Goal: Communication & Community: Answer question/provide support

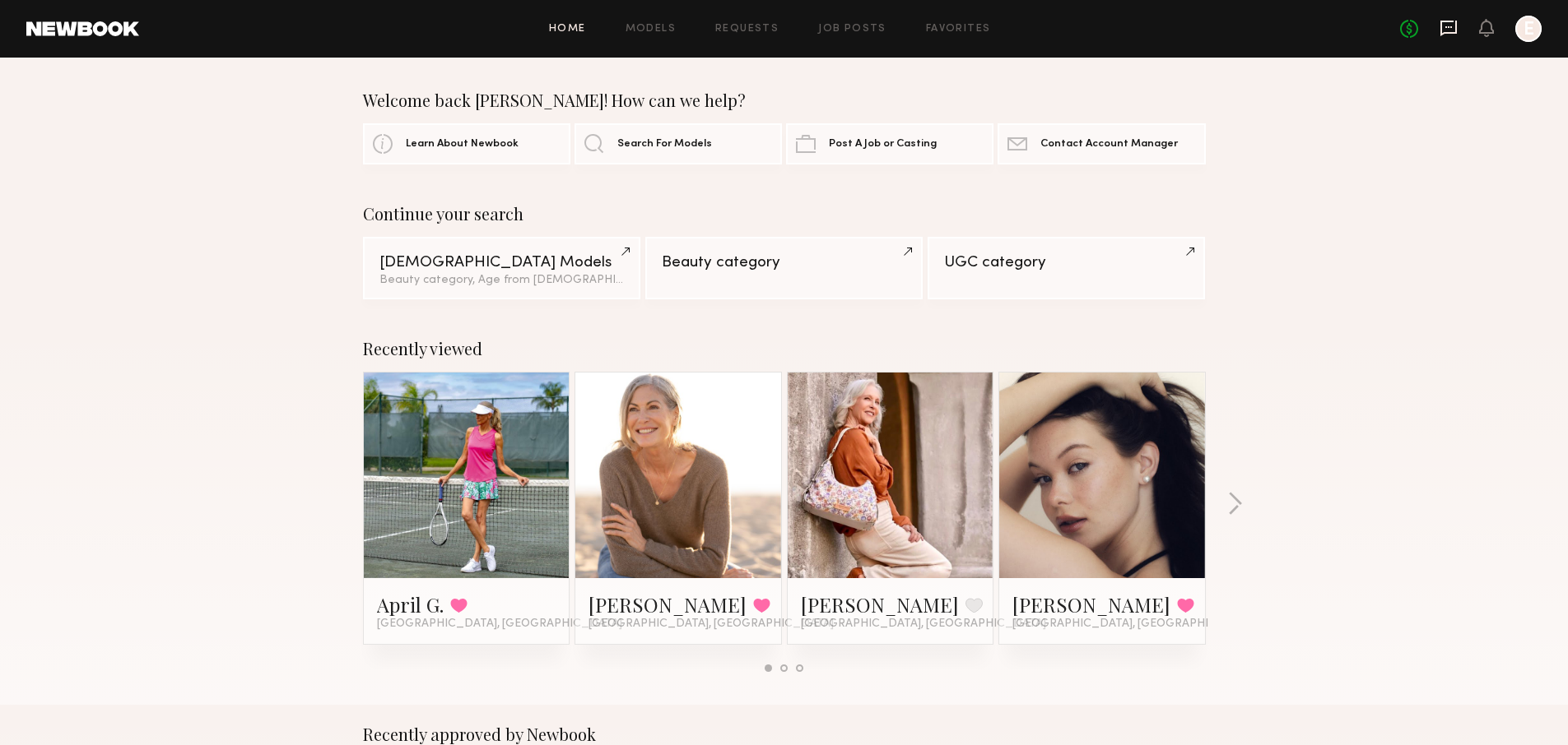
click at [1455, 23] on icon at bounding box center [1448, 29] width 17 height 16
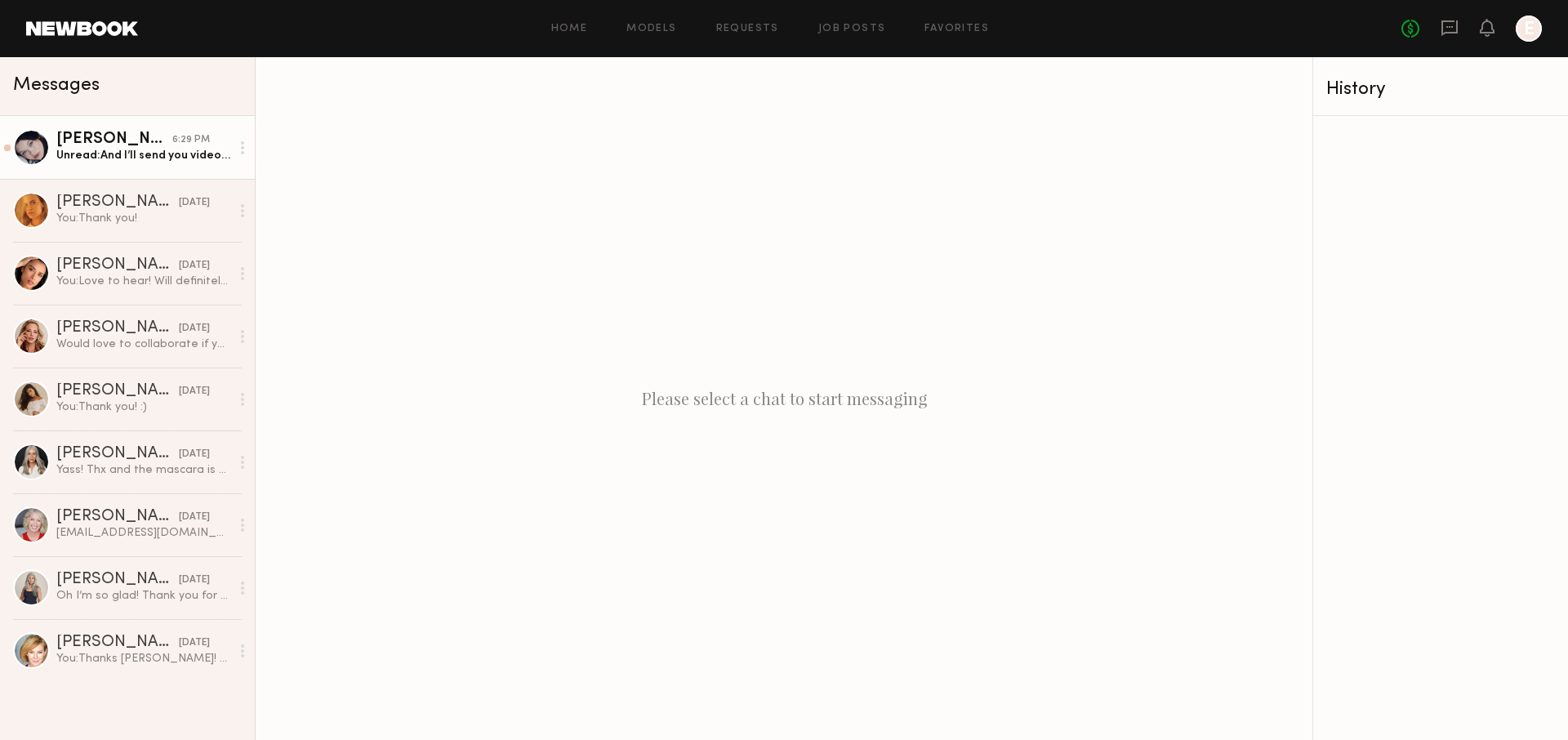
click at [184, 142] on div "6:29 PM" at bounding box center [192, 140] width 38 height 16
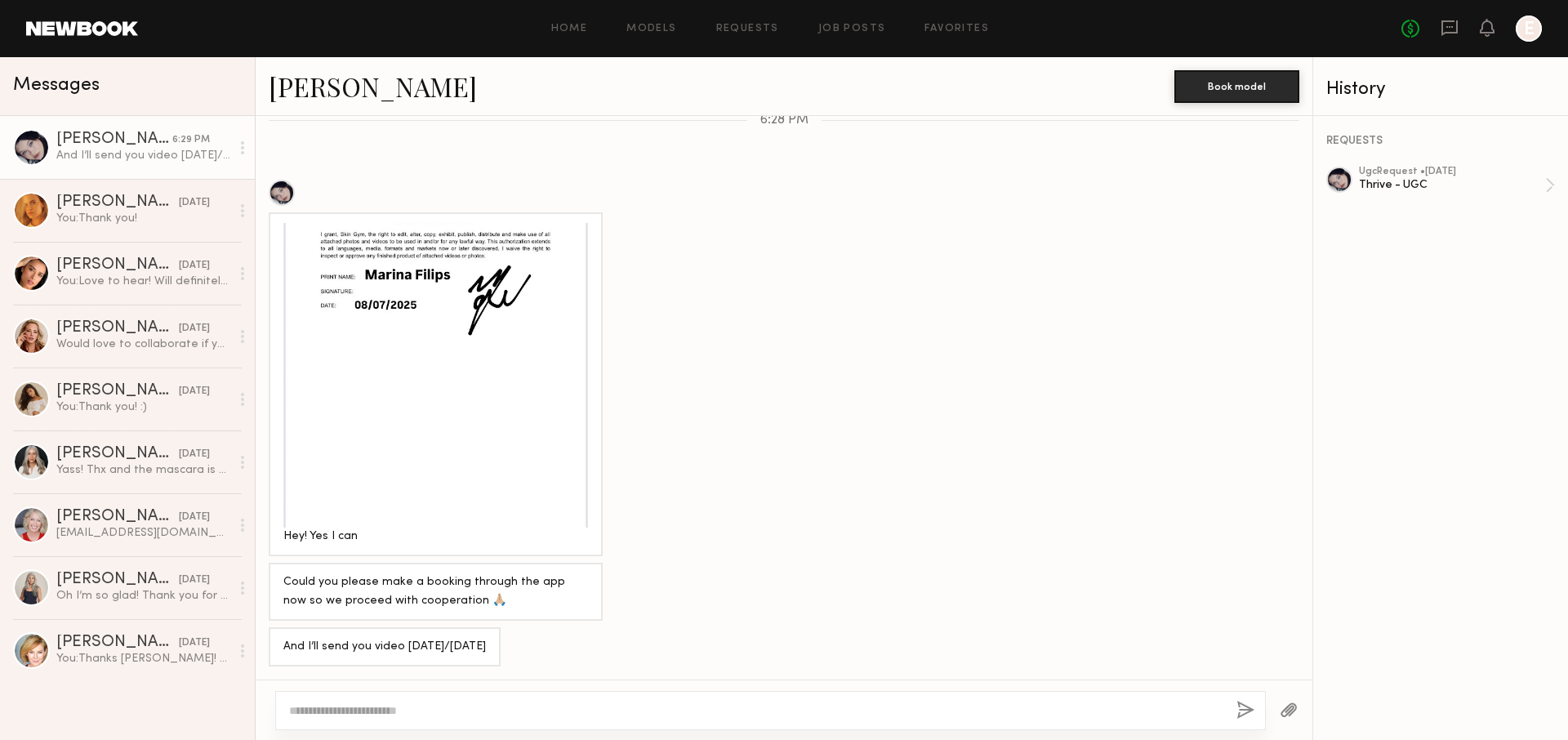
scroll to position [1105, 0]
type textarea "**"
click at [1411, 182] on div "Thrive - UGC" at bounding box center [1452, 185] width 186 height 16
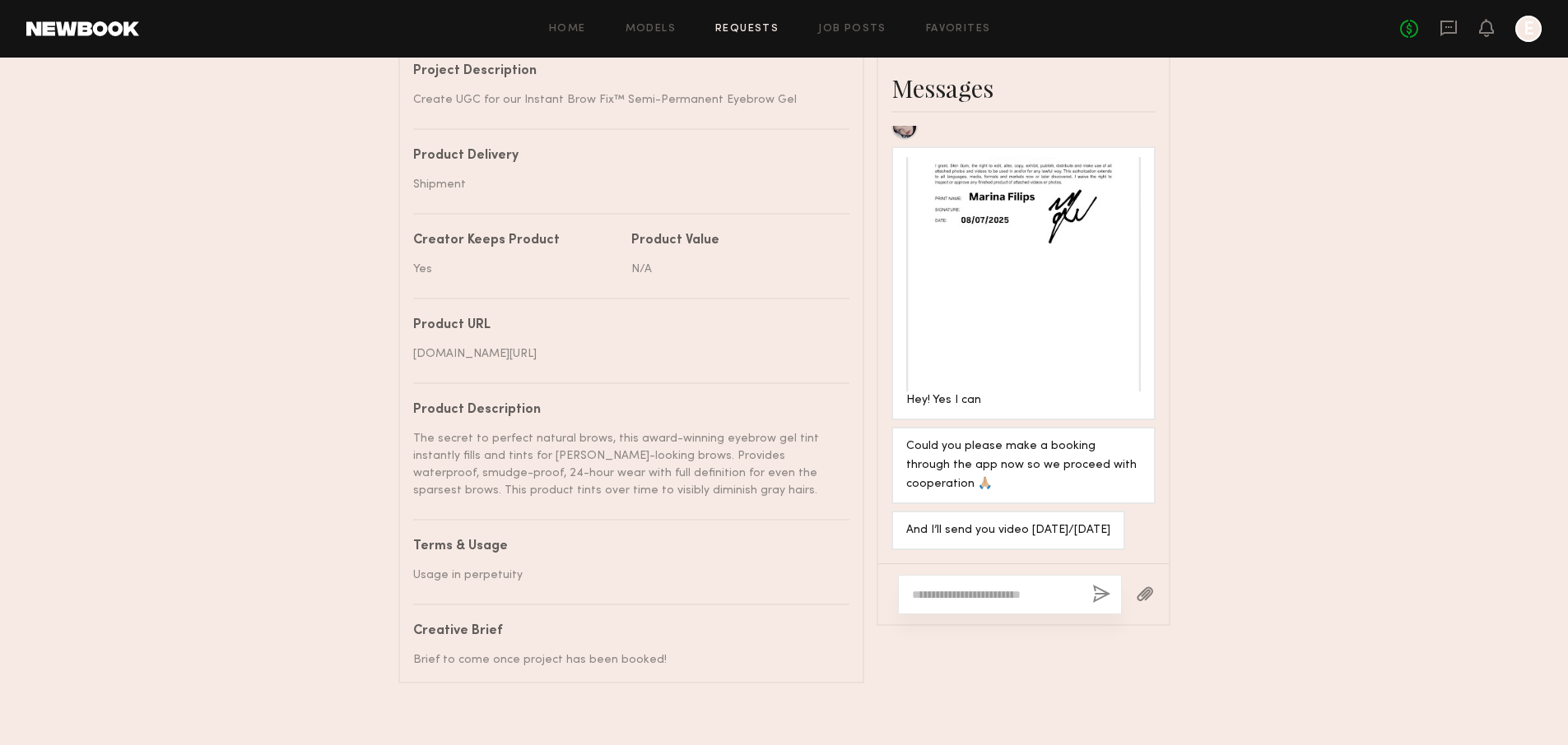
scroll to position [800, 0]
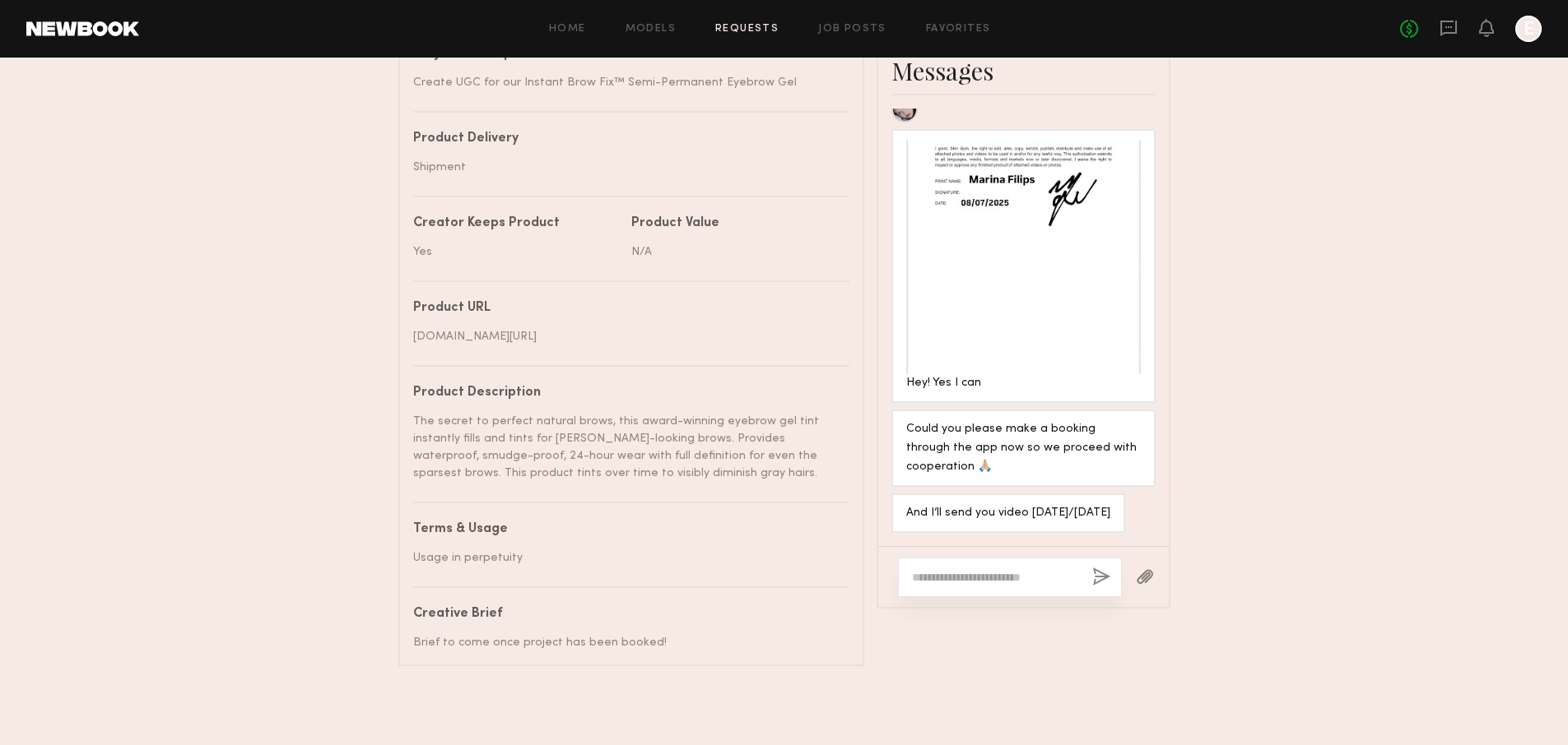
click at [998, 572] on div at bounding box center [1010, 577] width 224 height 39
click at [978, 569] on textarea at bounding box center [996, 577] width 167 height 17
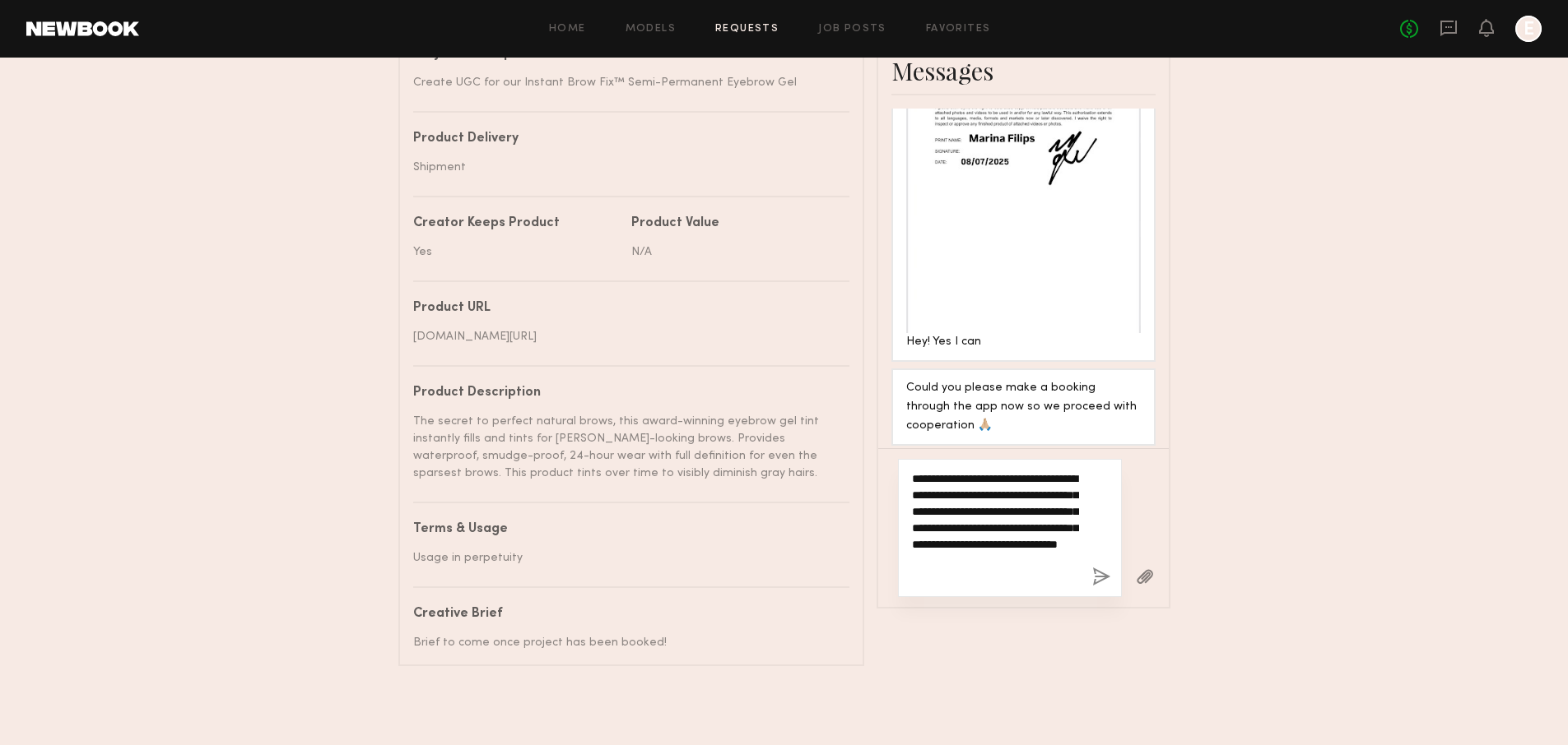
type textarea "**********"
click at [1094, 568] on button "button" at bounding box center [1101, 578] width 18 height 21
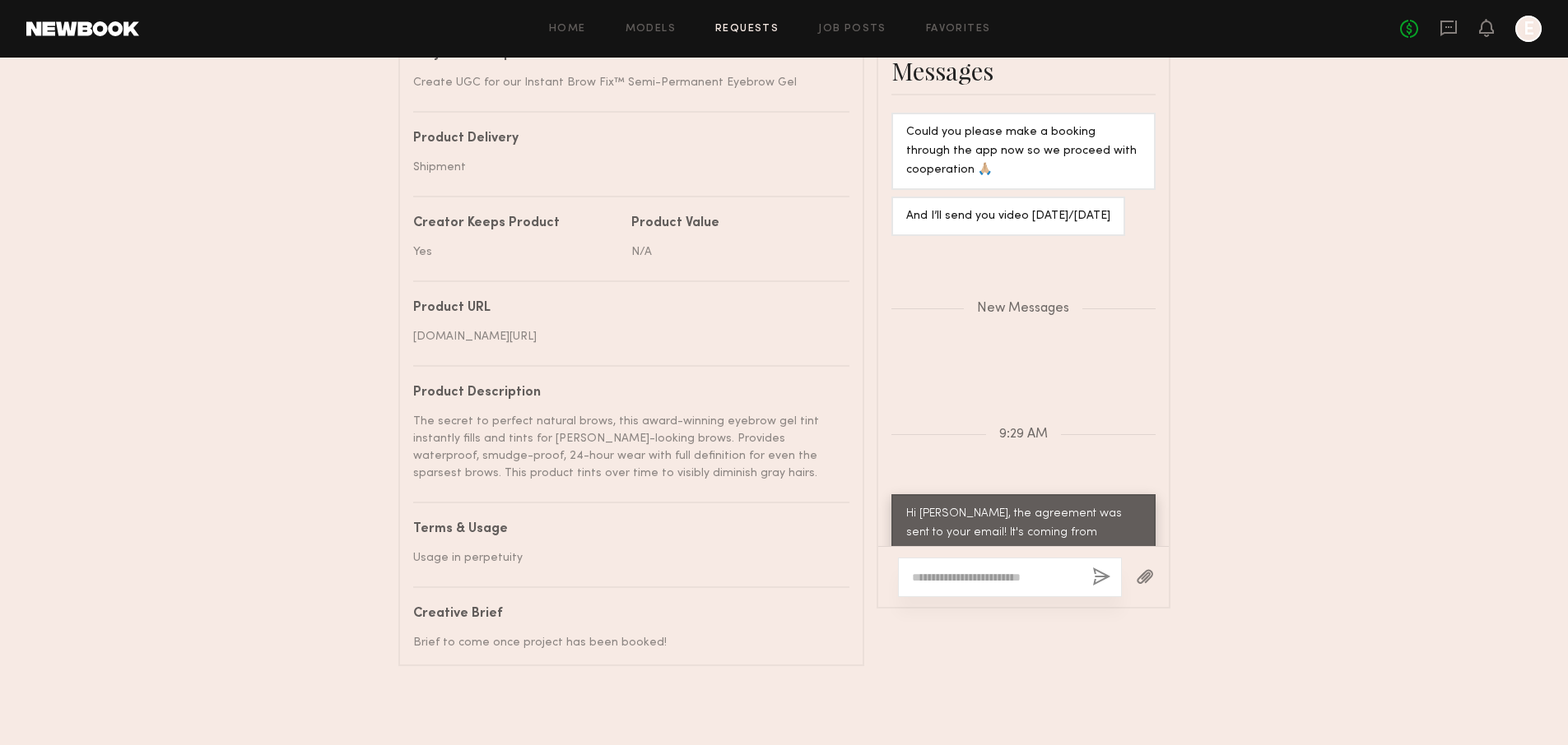
scroll to position [1643, 0]
